Goal: Task Accomplishment & Management: Manage account settings

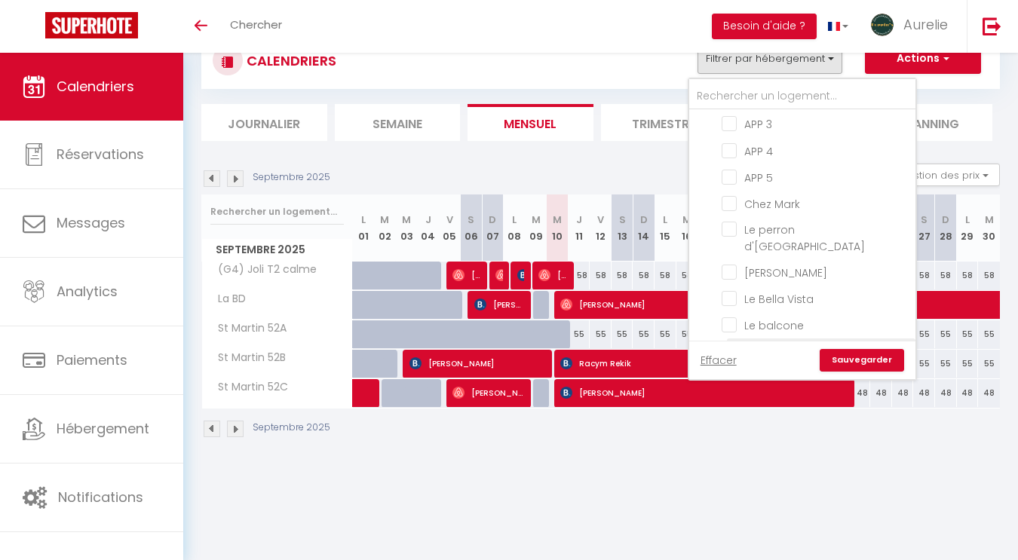
click at [733, 264] on input "[PERSON_NAME]" at bounding box center [816, 271] width 189 height 15
checkbox input "true"
checkbox input "false"
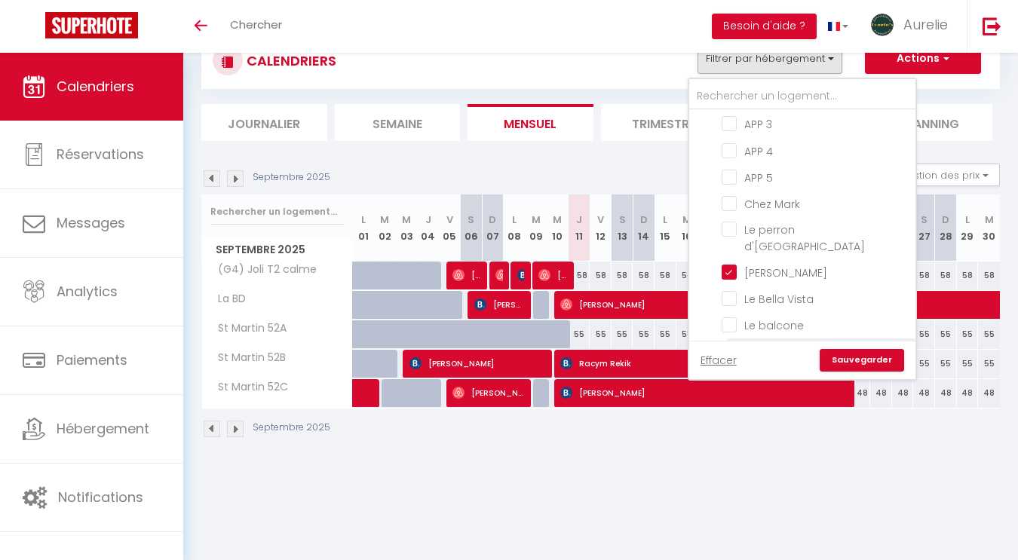
checkbox input "false"
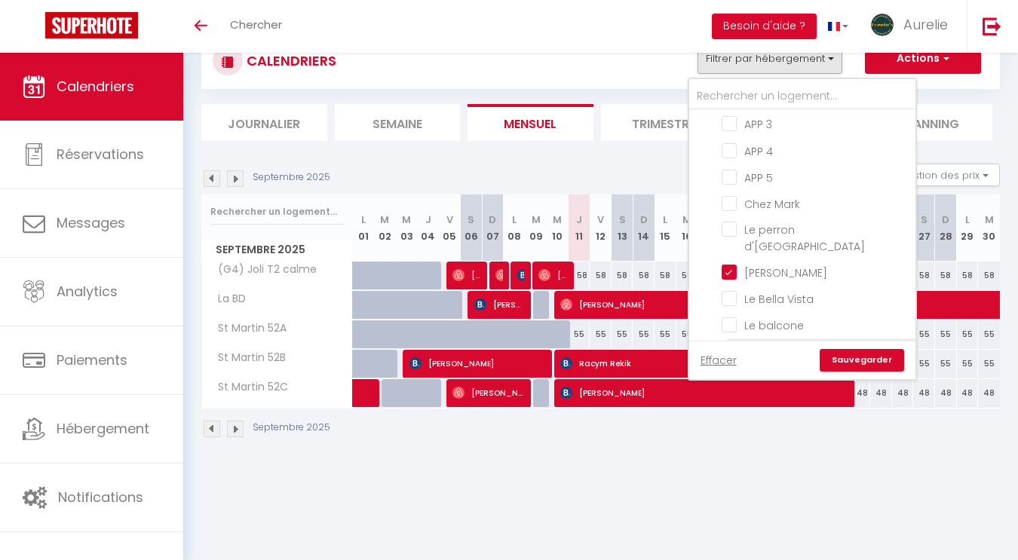
checkbox input "false"
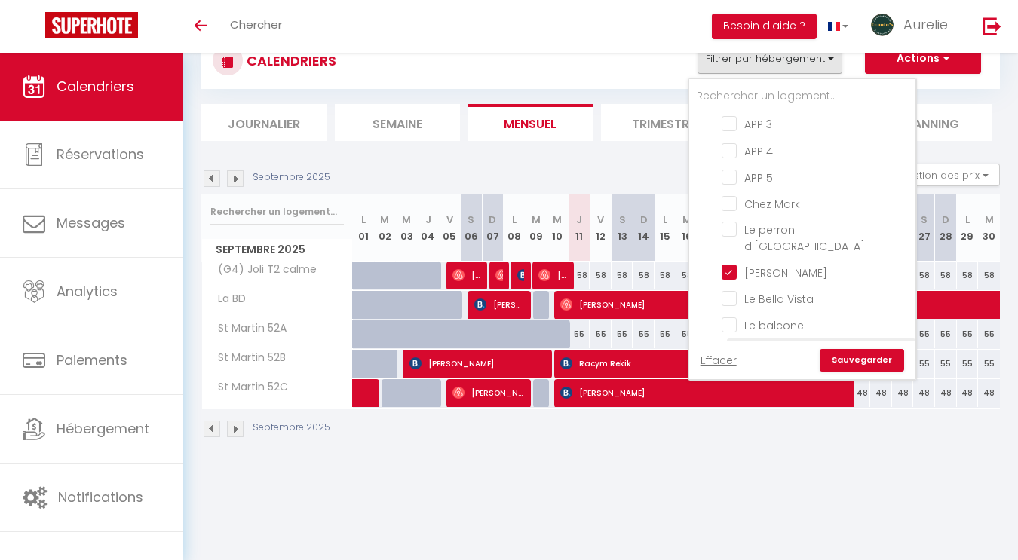
checkbox input "false"
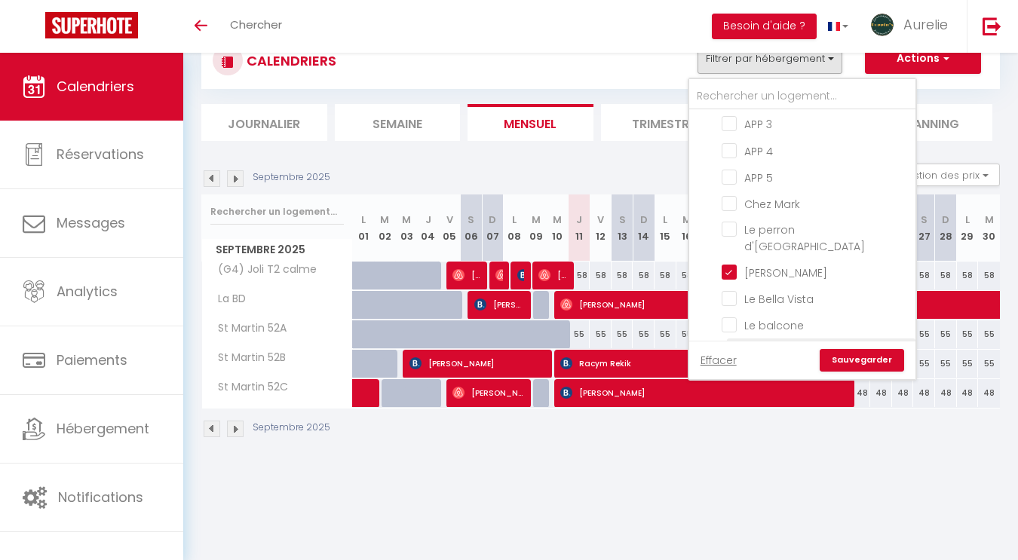
checkbox input "false"
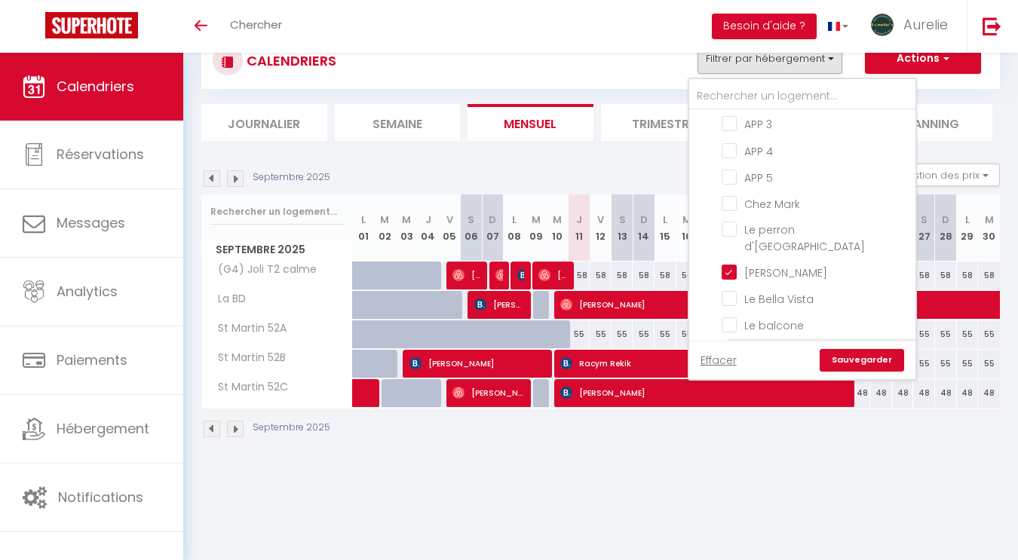
checkbox input "false"
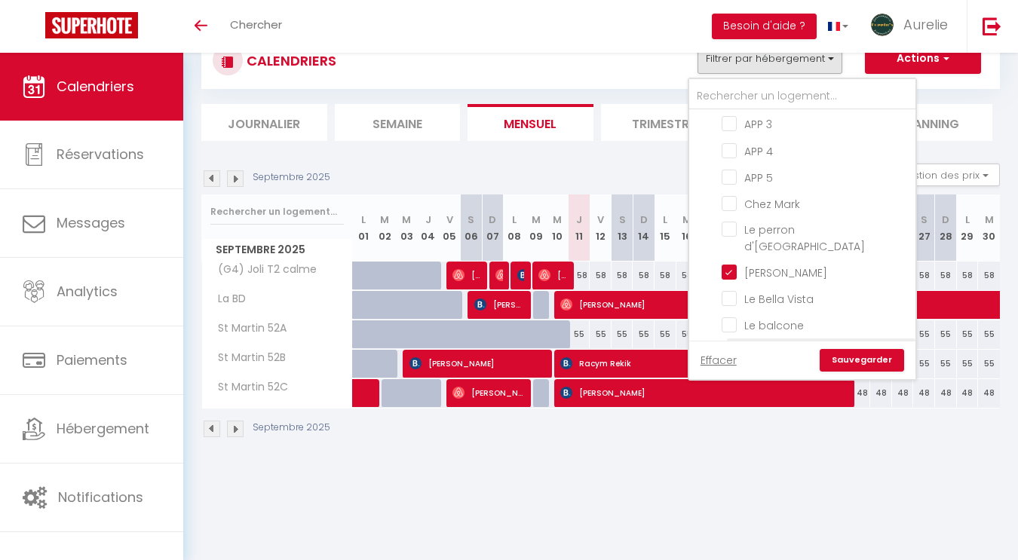
checkbox input "false"
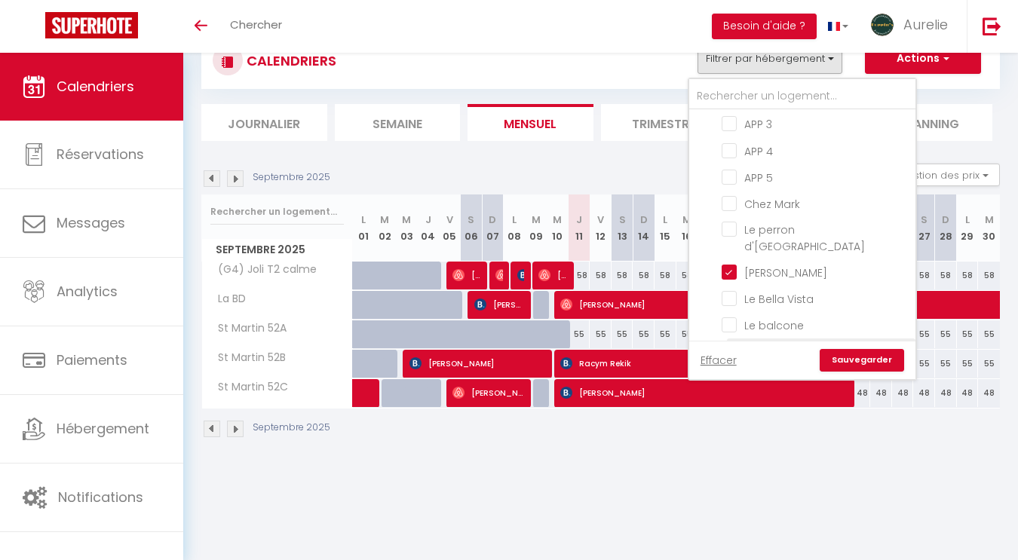
checkbox input "false"
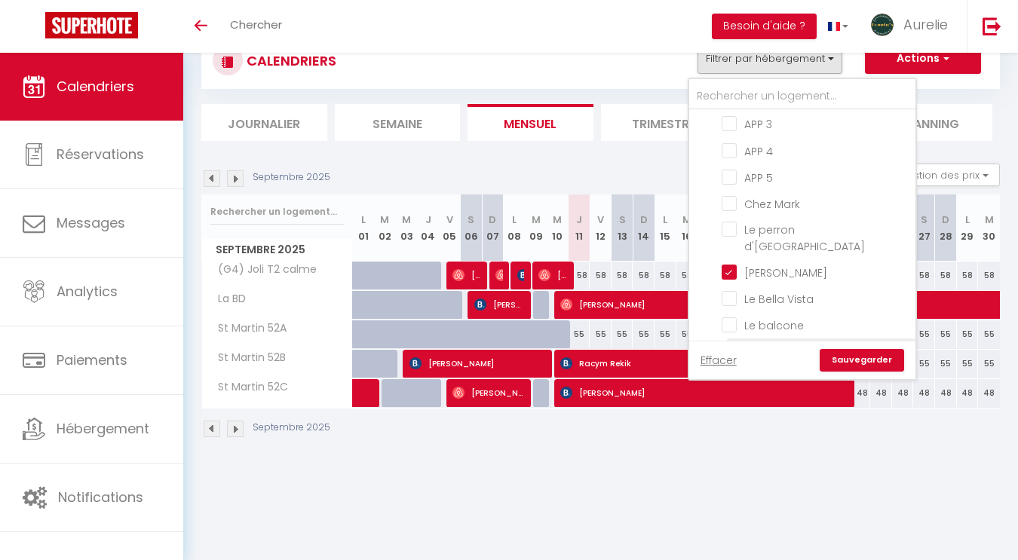
checkbox input "false"
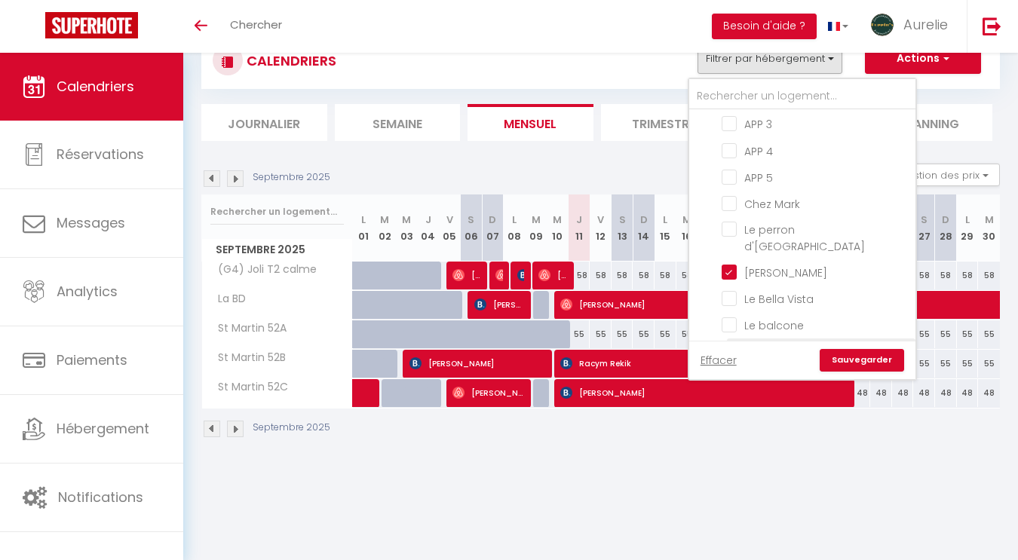
checkbox input "false"
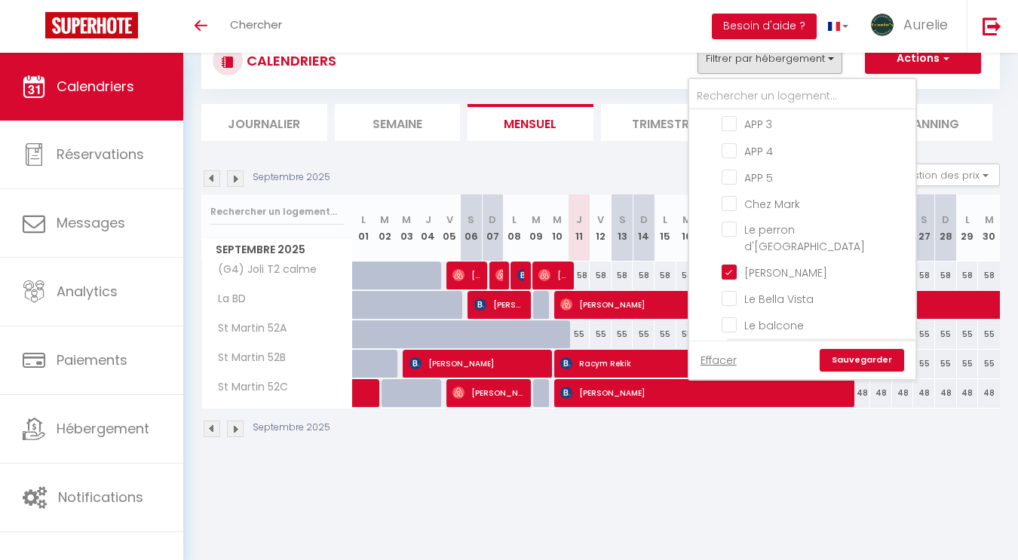
checkbox input "false"
click at [847, 360] on link "Sauvegarder" at bounding box center [862, 360] width 84 height 23
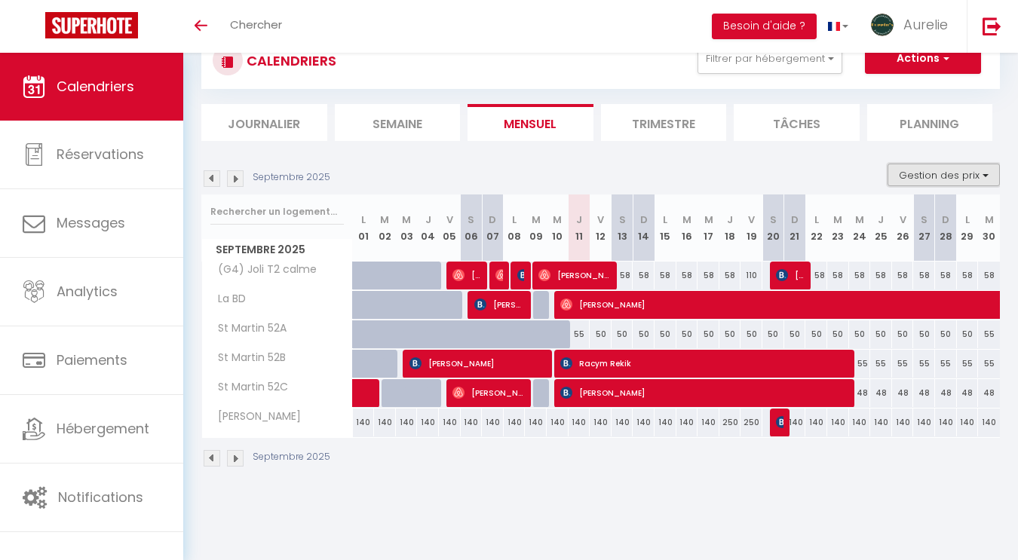
click at [954, 176] on button "Gestion des prix" at bounding box center [944, 175] width 112 height 23
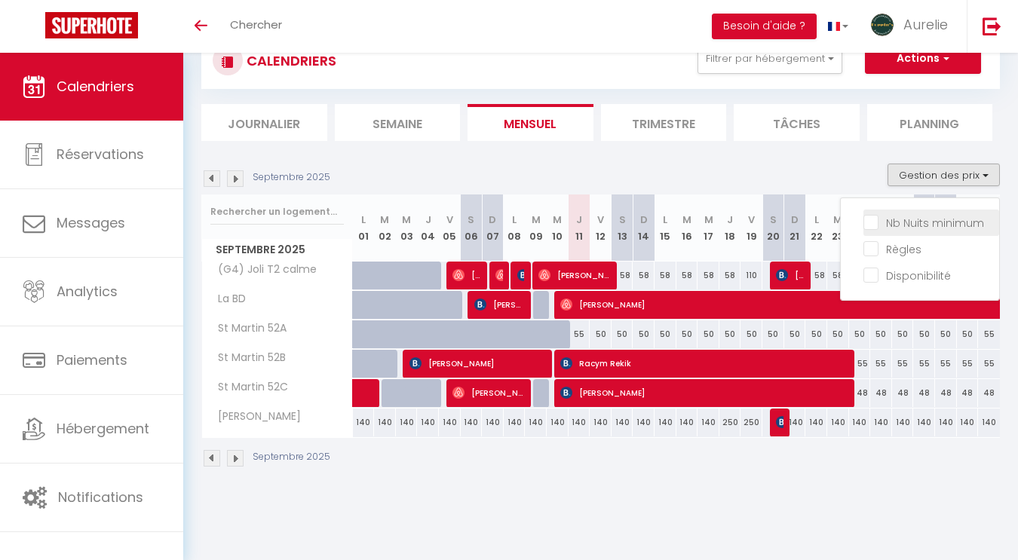
click at [933, 222] on input "Nb Nuits minimum" at bounding box center [932, 221] width 136 height 15
checkbox input "true"
